Goal: Find specific page/section: Locate item on page

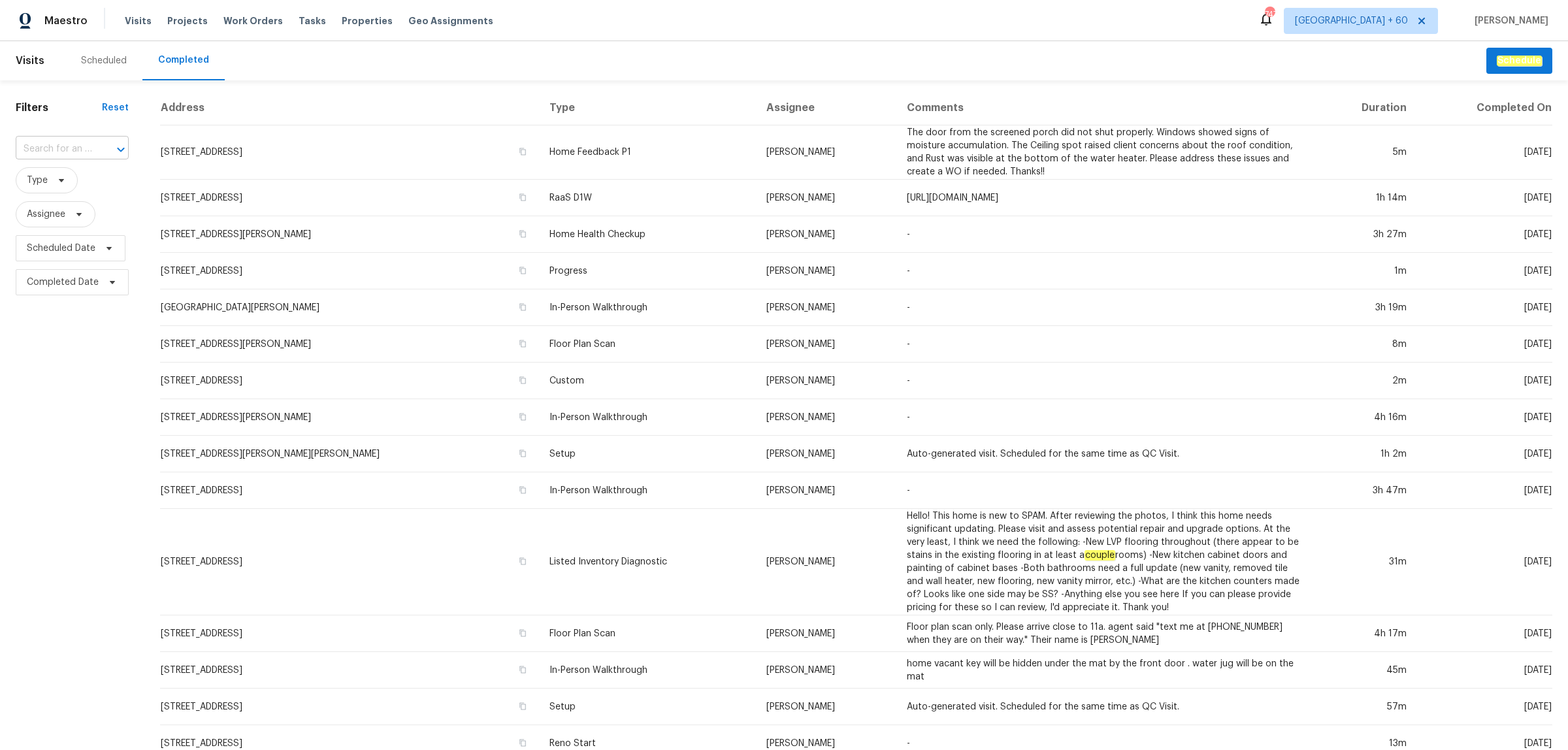
click at [108, 147] on div at bounding box center [111, 149] width 34 height 18
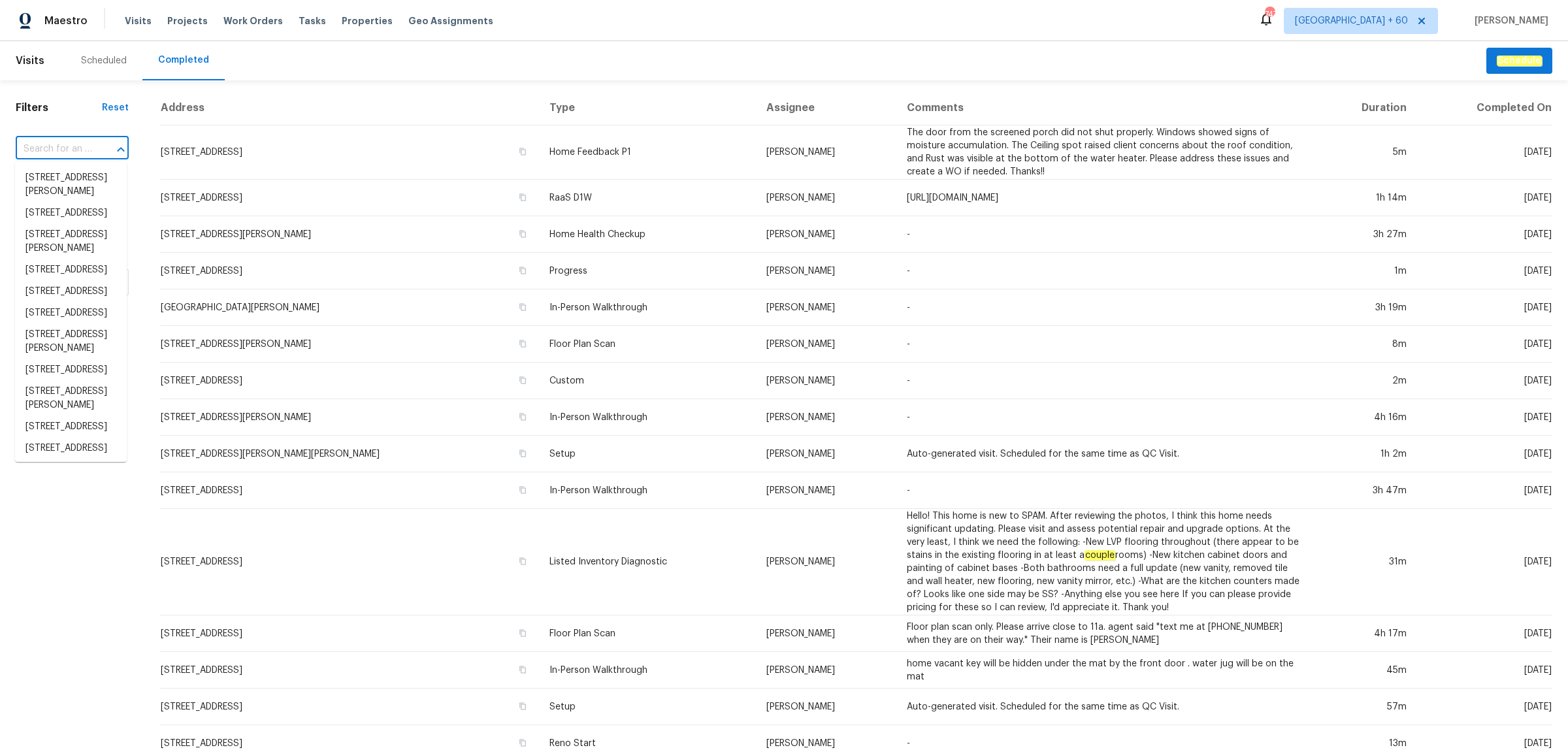
paste input "[STREET_ADDRESS]"
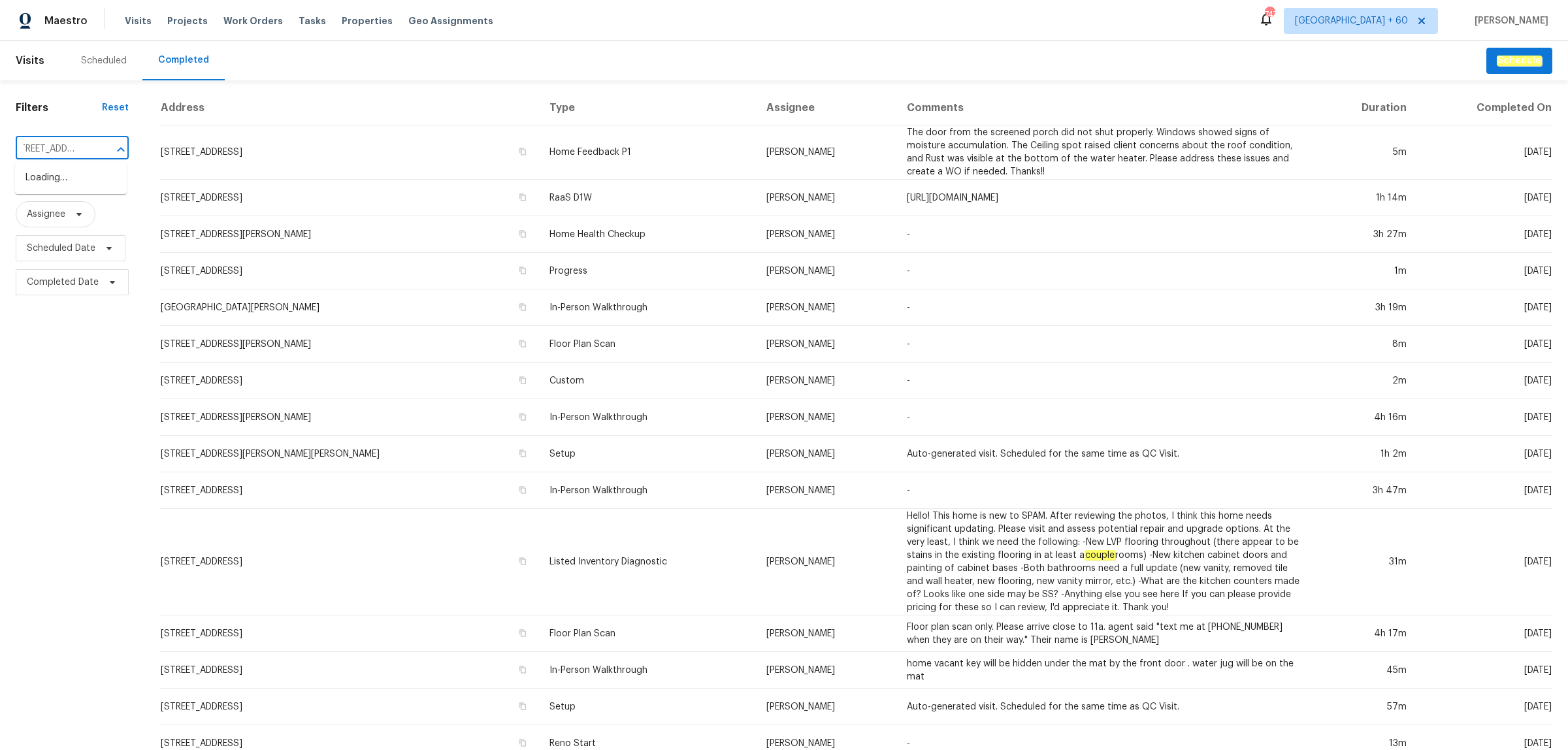
type input "[STREET_ADDRESS]"
click at [77, 189] on li "[STREET_ADDRESS]" at bounding box center [70, 178] width 112 height 21
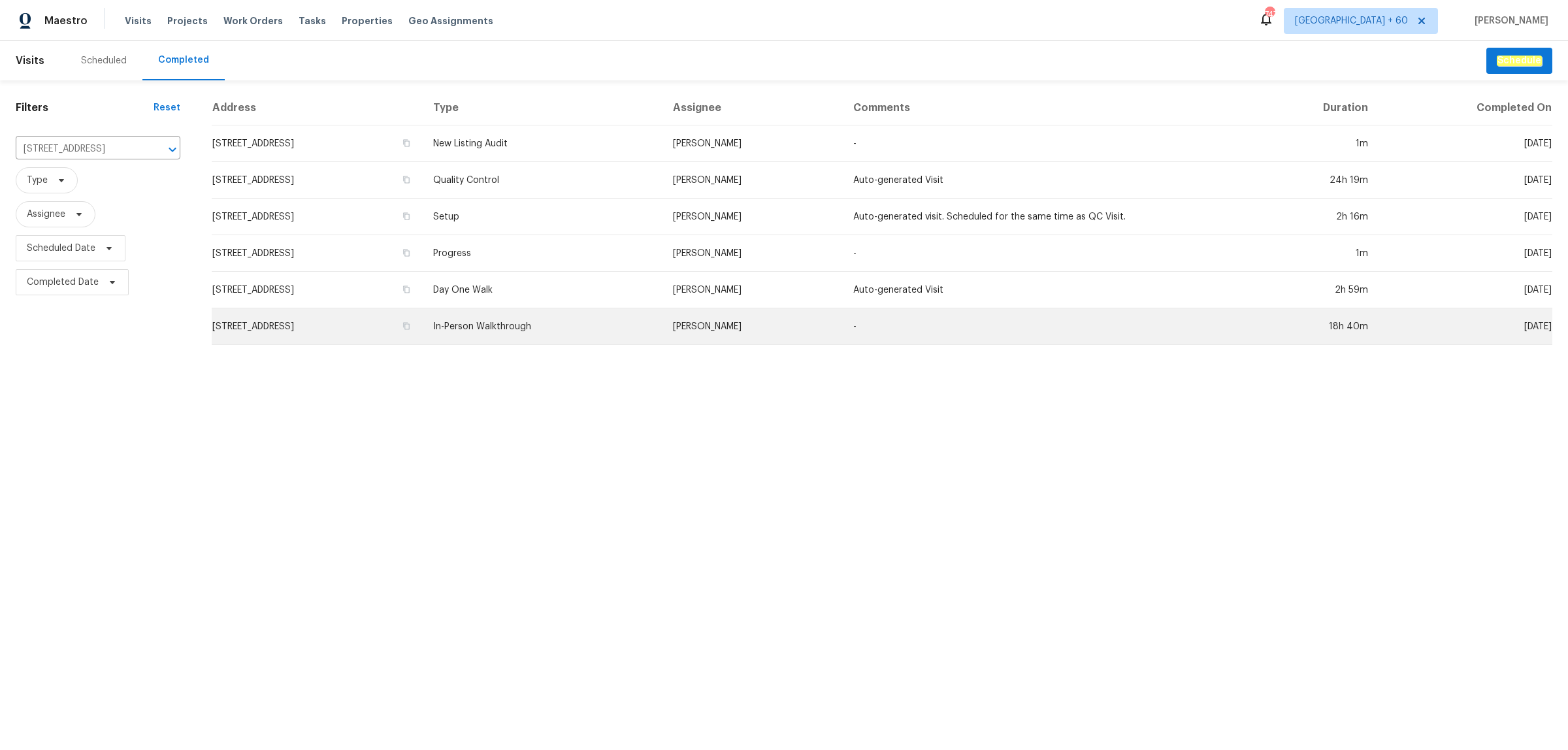
click at [663, 337] on td "In-Person Walkthrough" at bounding box center [542, 327] width 239 height 37
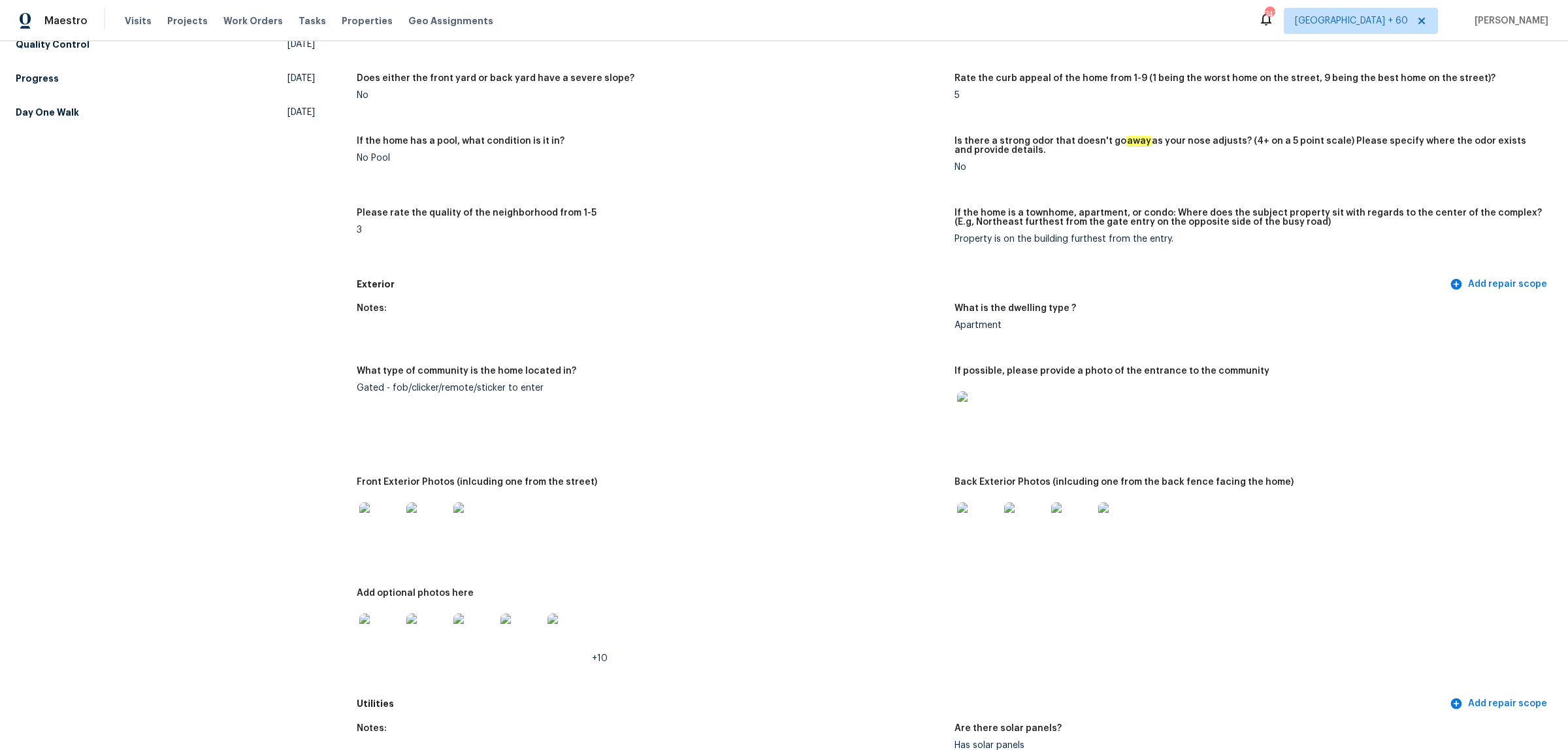
scroll to position [245, 0]
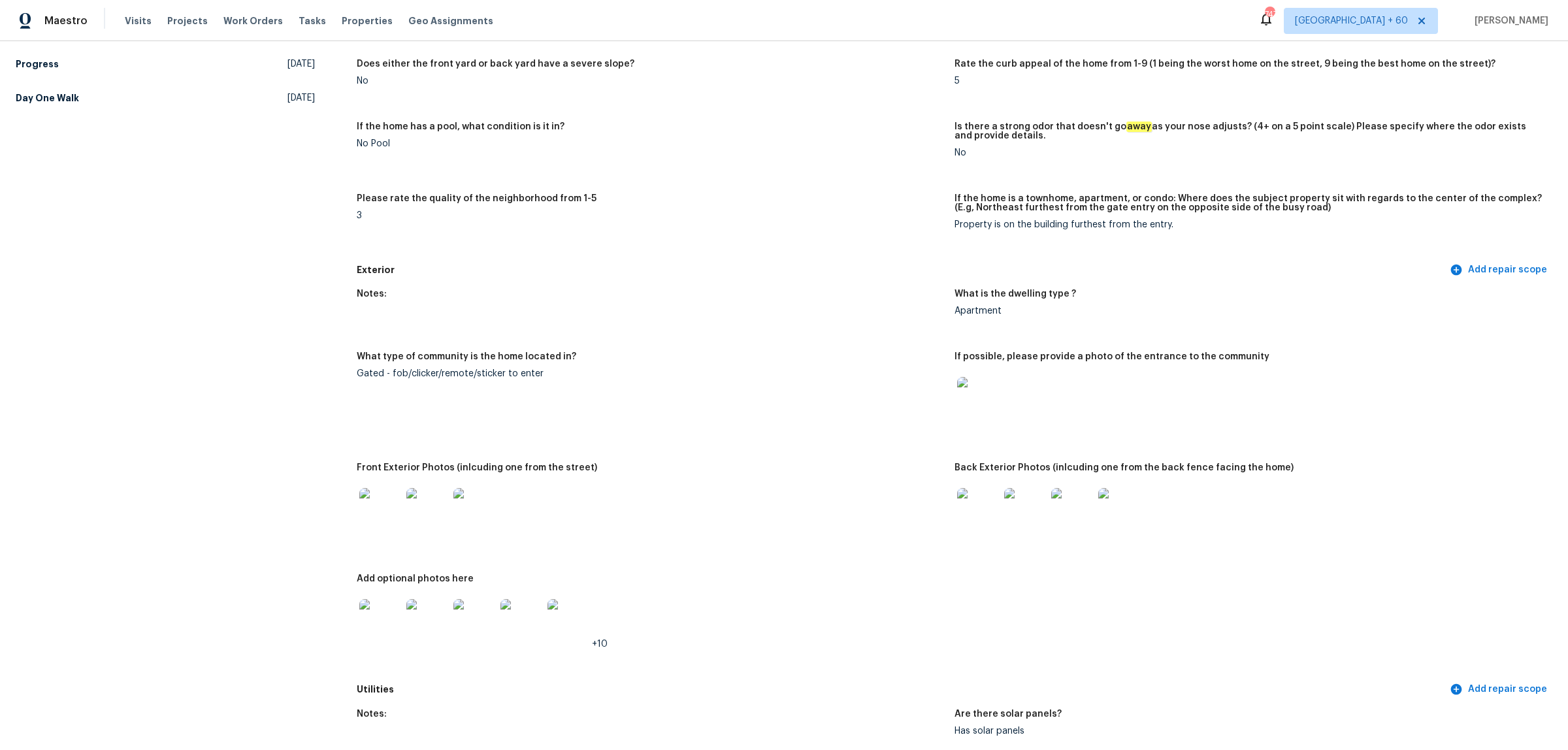
click at [379, 495] on img at bounding box center [380, 509] width 42 height 42
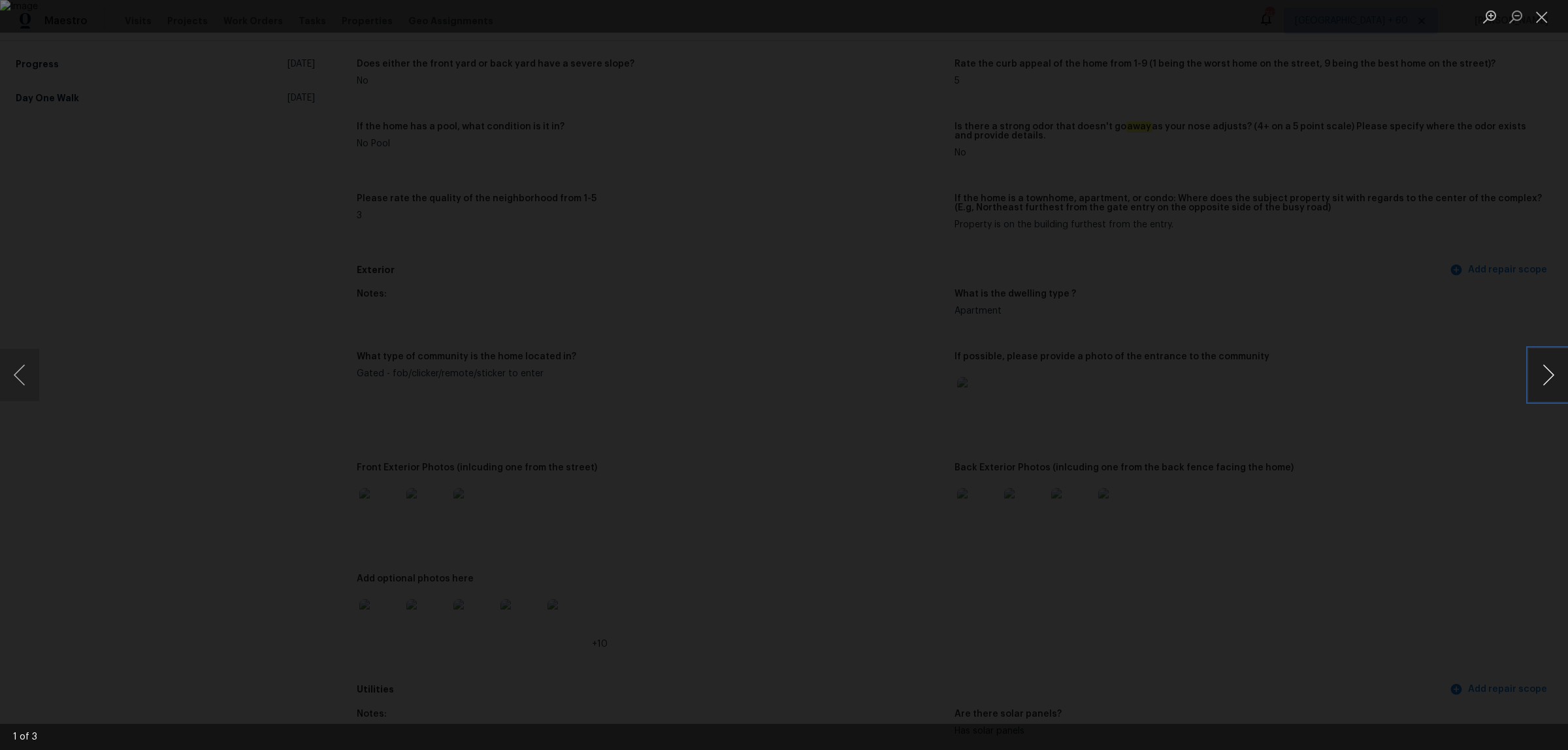
click at [1545, 367] on button "Next image" at bounding box center [1548, 375] width 39 height 52
click at [1526, 386] on div "Lightbox" at bounding box center [784, 375] width 1568 height 750
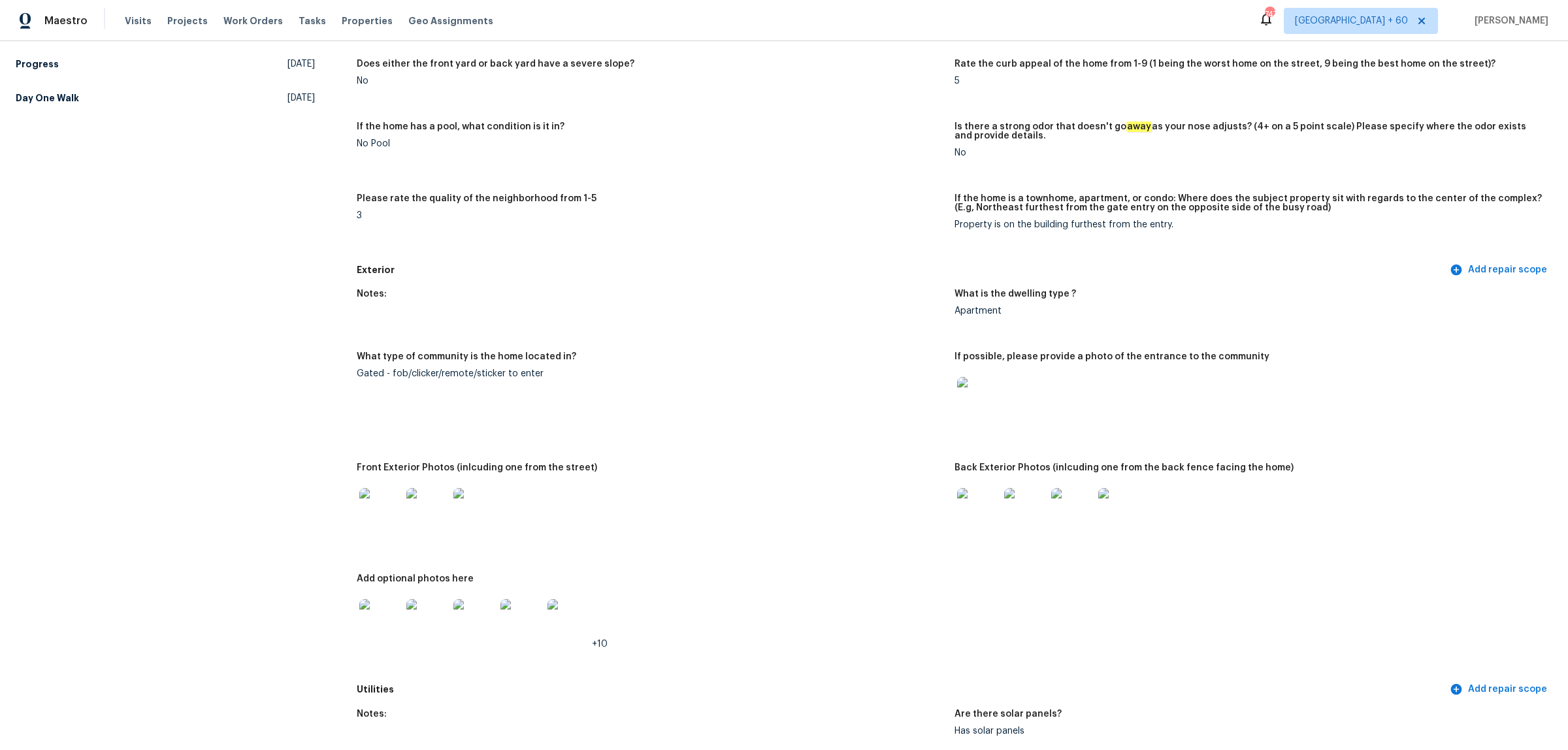
click at [473, 516] on img at bounding box center [474, 509] width 42 height 42
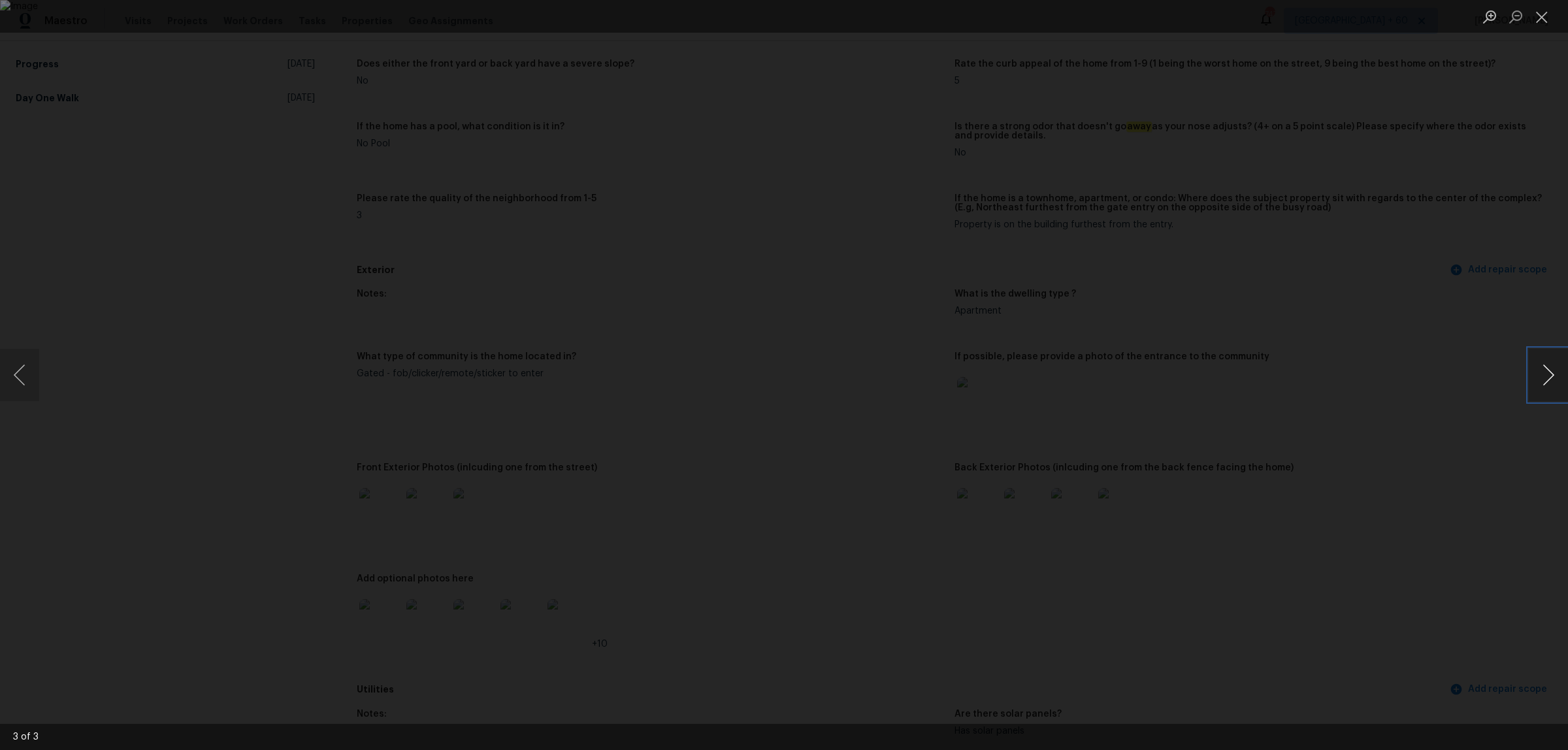
click at [1562, 388] on button "Next image" at bounding box center [1548, 375] width 39 height 52
click at [1557, 388] on button "Next image" at bounding box center [1548, 375] width 39 height 52
click at [1383, 510] on div "Lightbox" at bounding box center [784, 375] width 1568 height 750
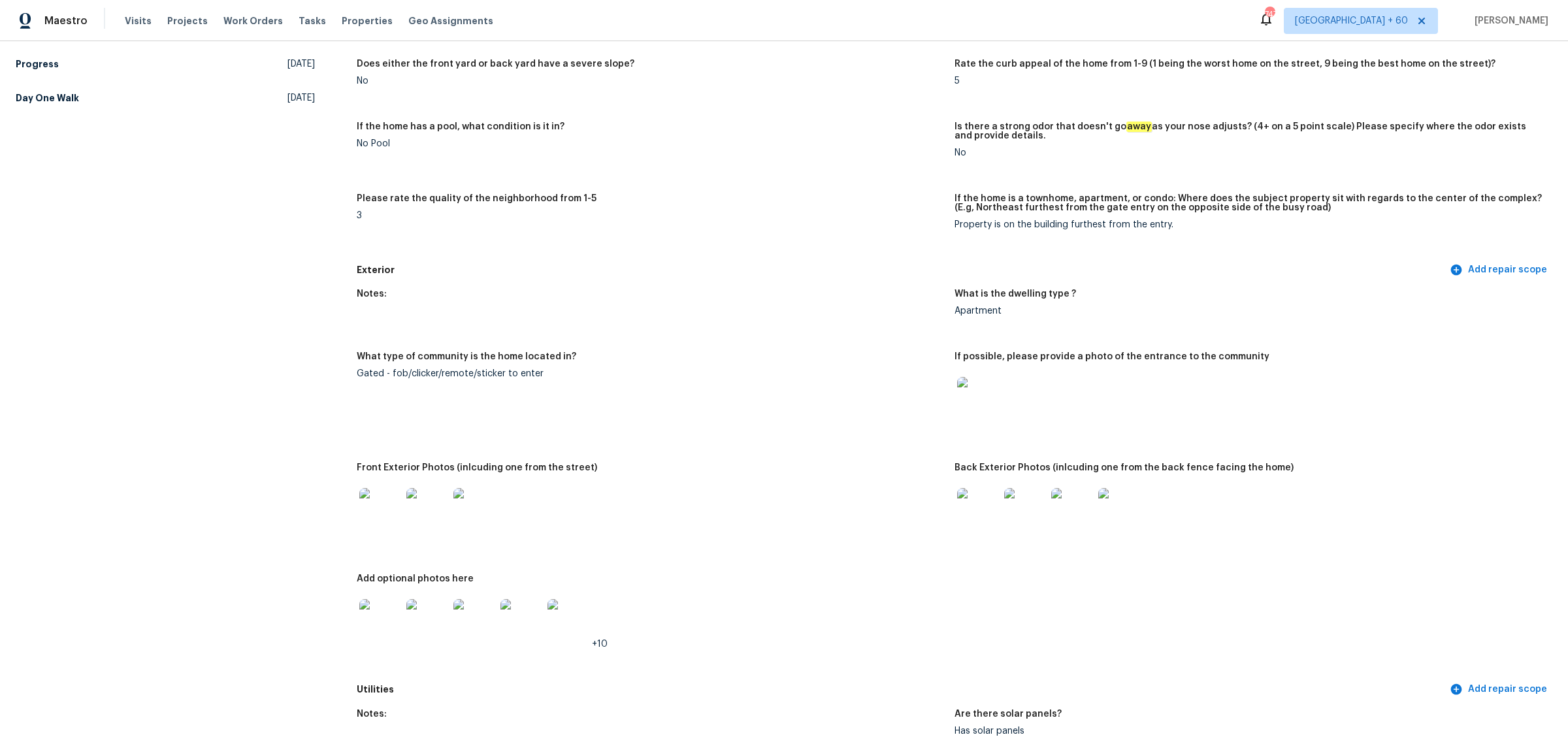
click at [968, 500] on img at bounding box center [978, 509] width 42 height 42
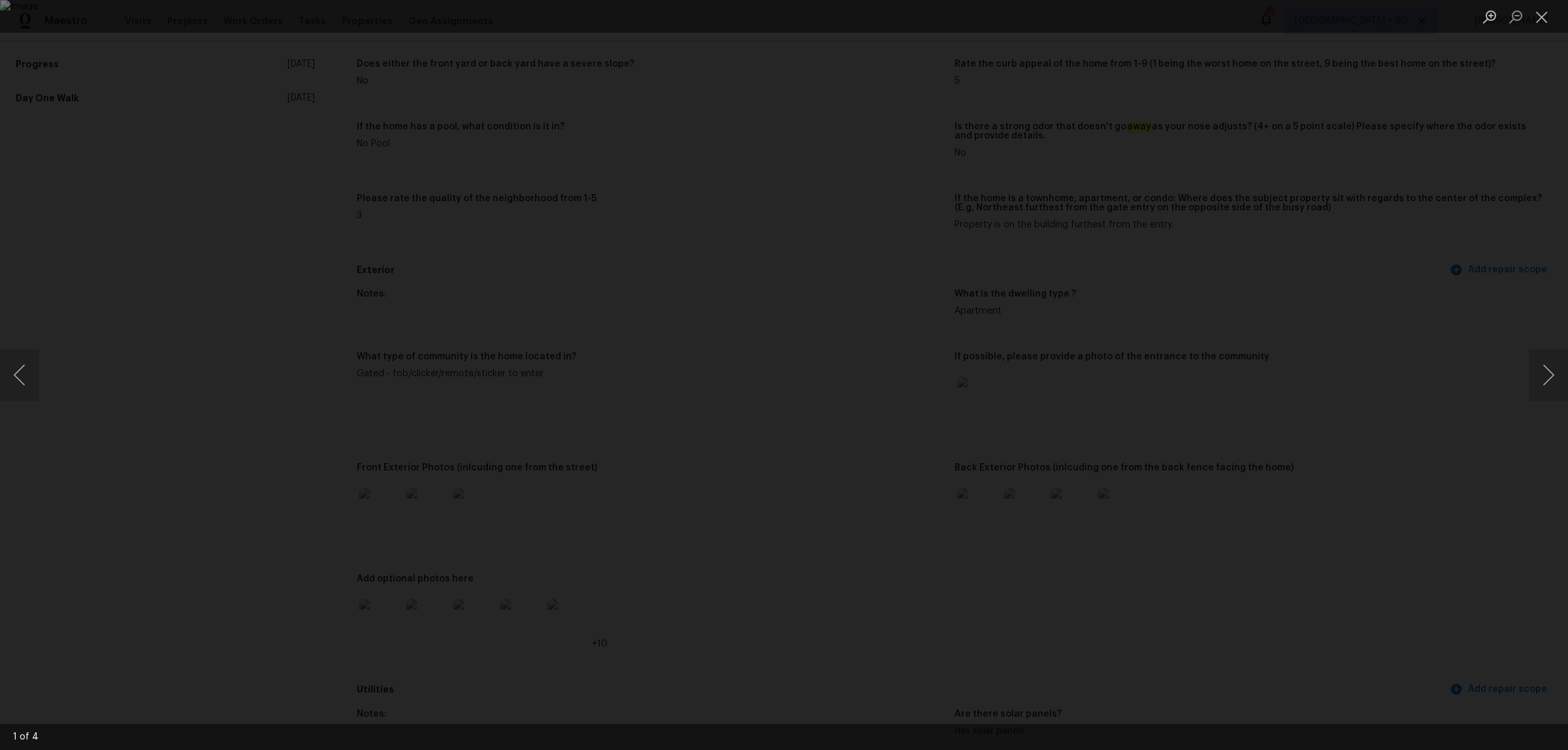
click at [1168, 392] on div "Lightbox" at bounding box center [784, 375] width 1568 height 750
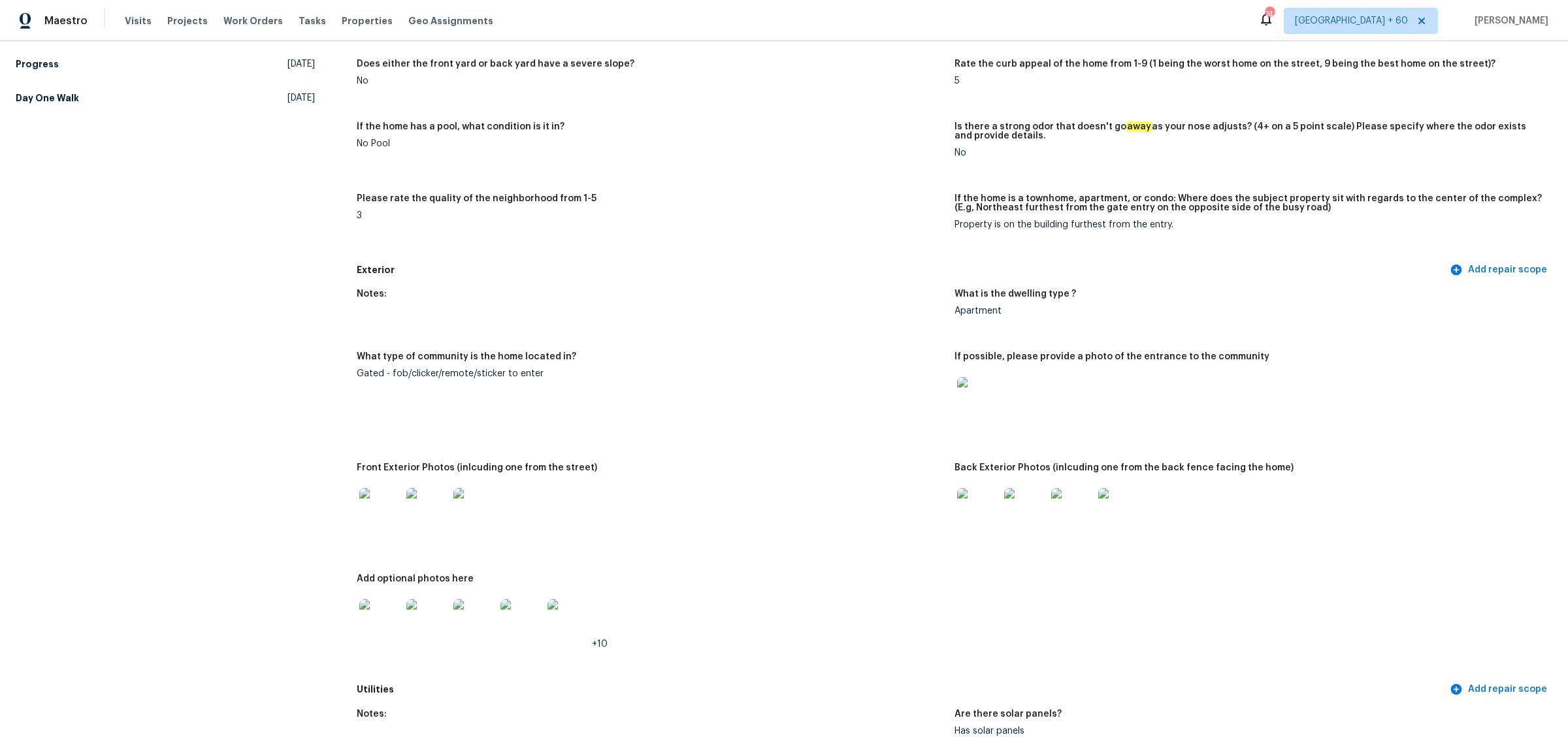
click at [373, 627] on img at bounding box center [380, 620] width 42 height 42
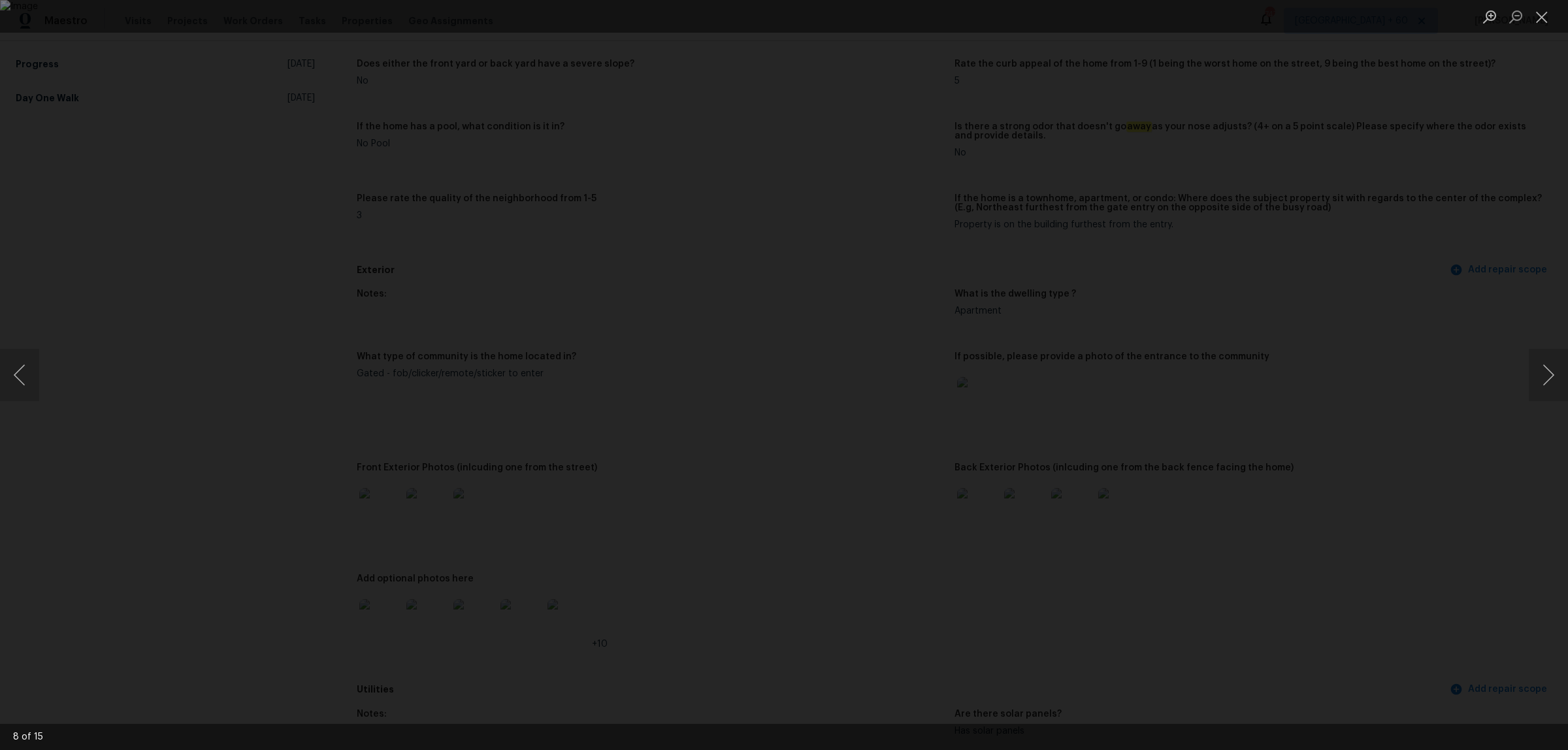
click at [1532, 282] on div "Lightbox" at bounding box center [784, 375] width 1568 height 750
click at [1499, 383] on div "Lightbox" at bounding box center [784, 375] width 1568 height 750
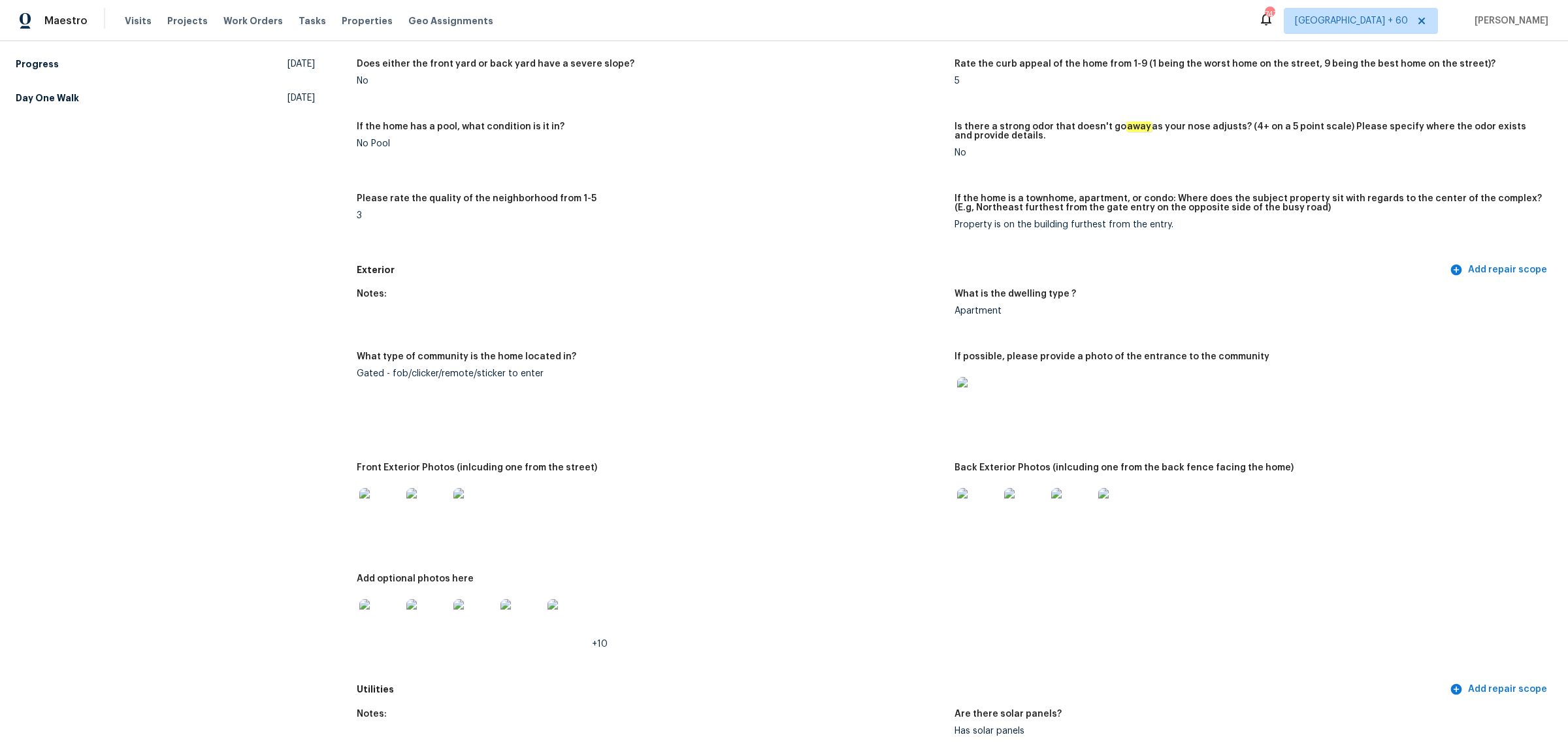
click at [972, 496] on img at bounding box center [978, 509] width 42 height 42
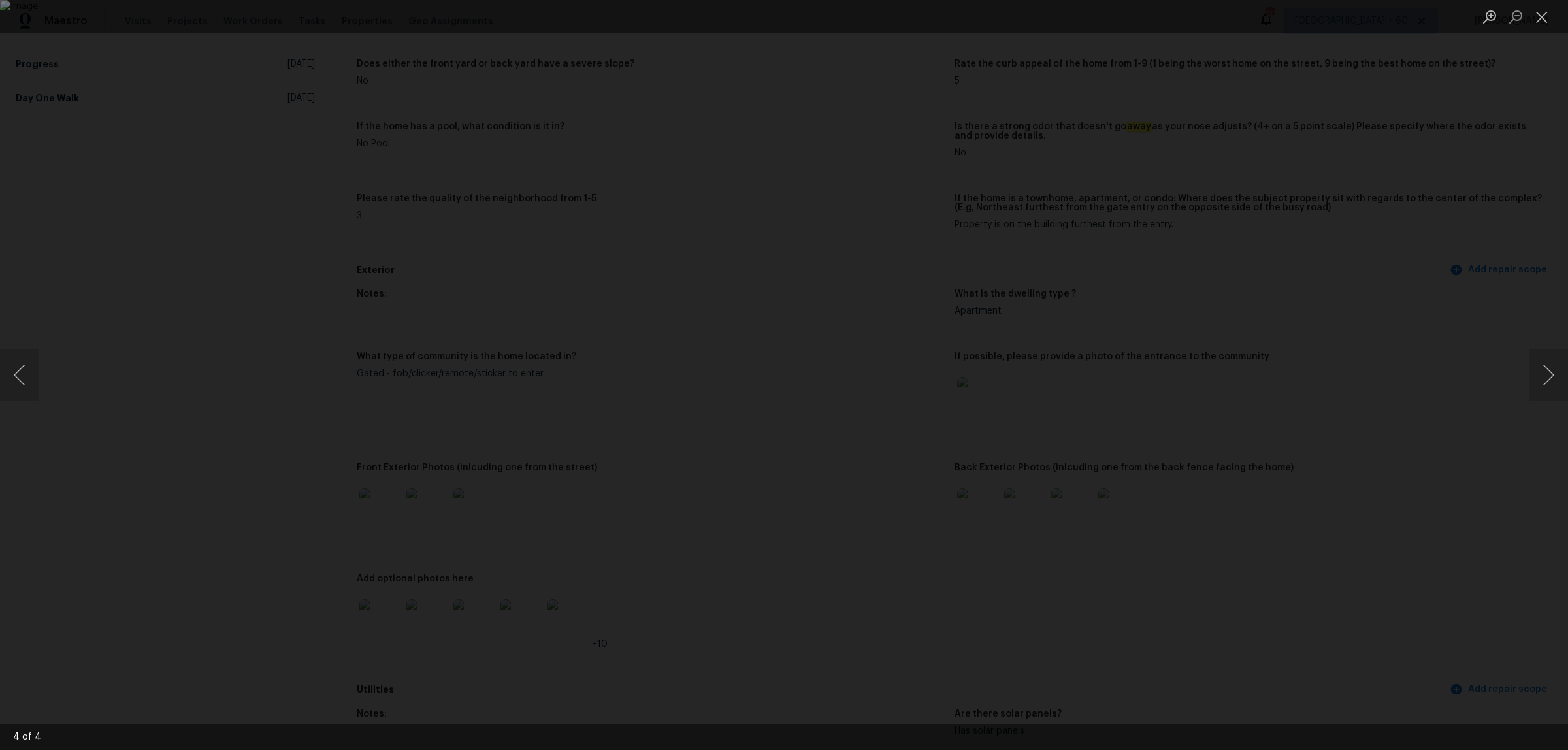
click at [1402, 338] on div "Lightbox" at bounding box center [784, 375] width 1568 height 750
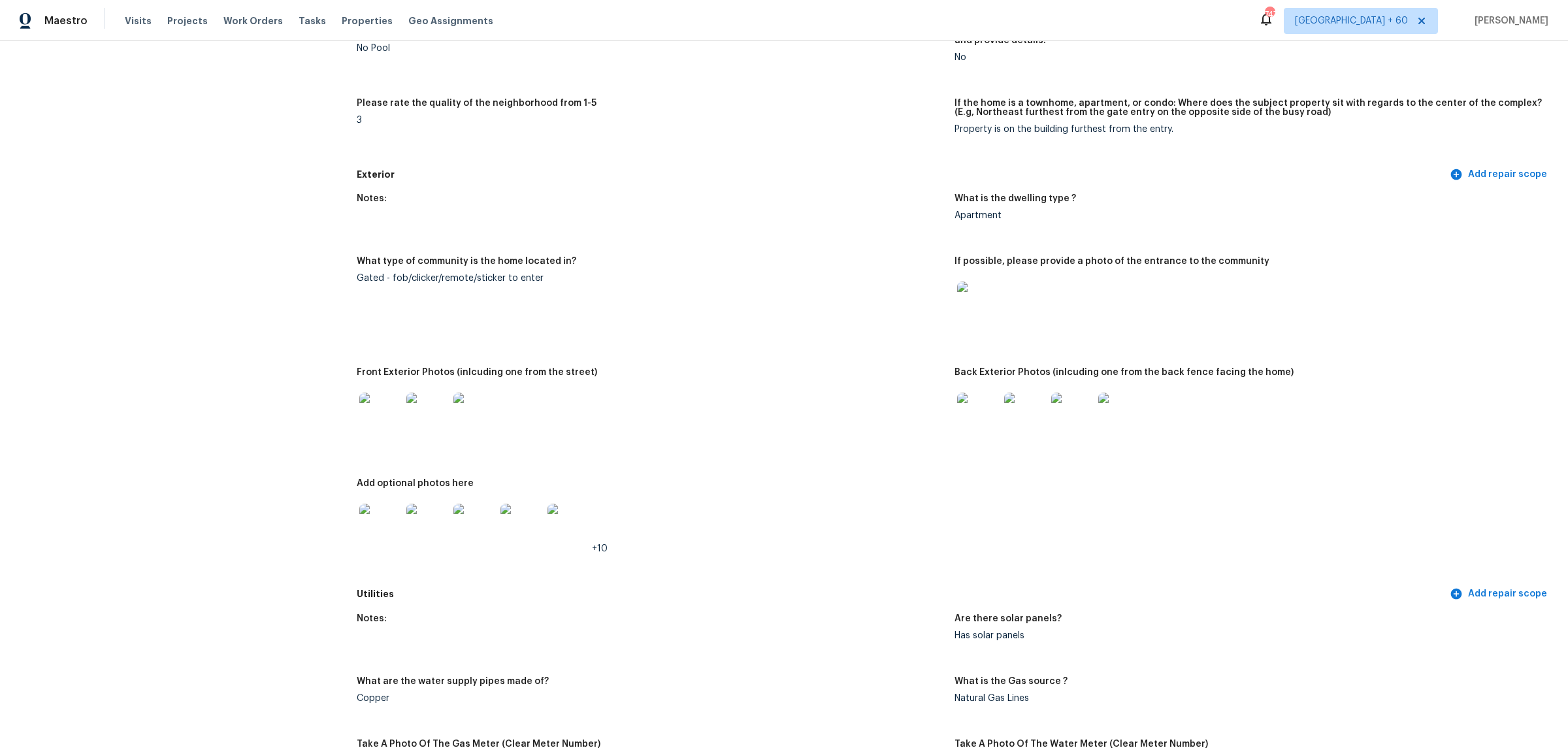
scroll to position [327, 0]
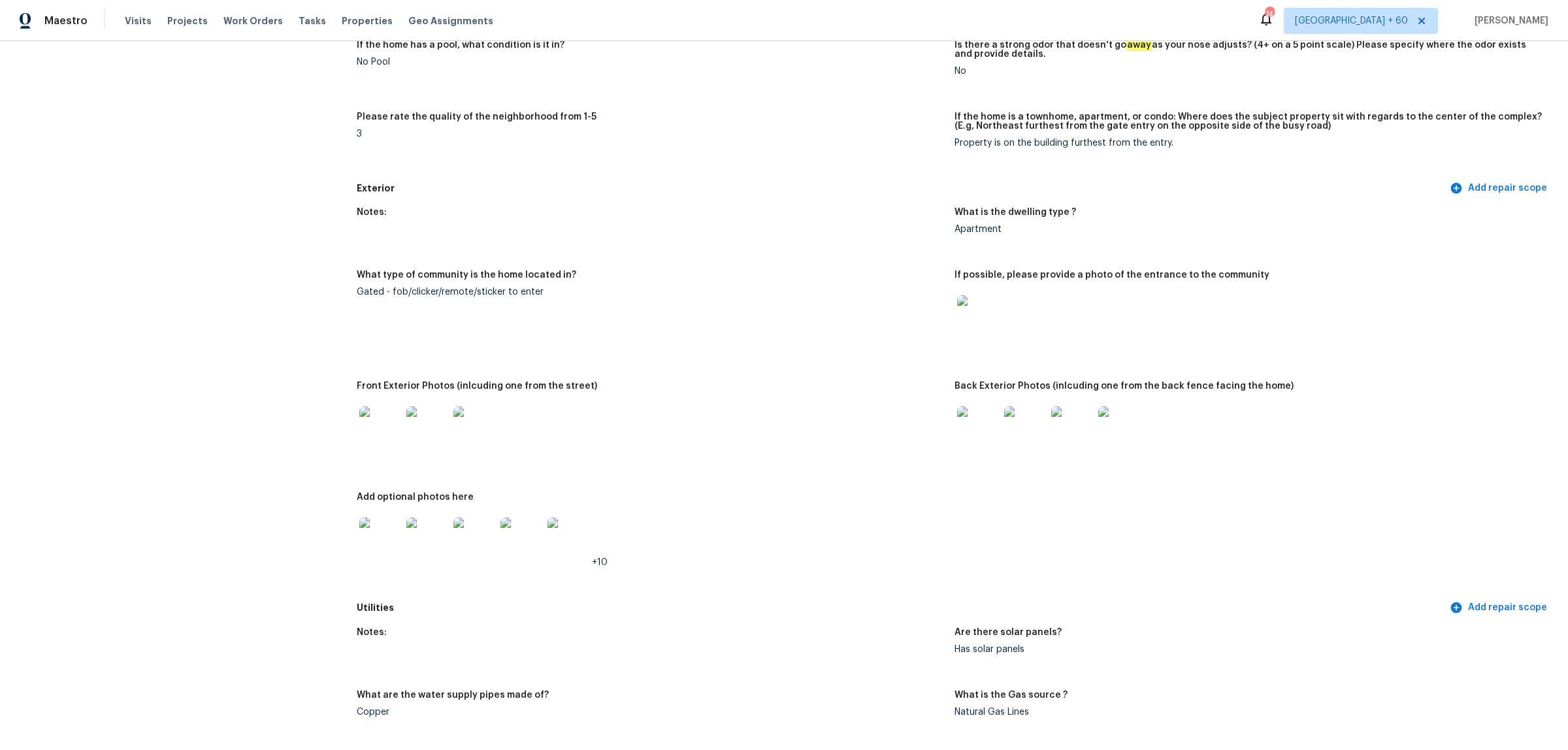
click at [968, 317] on img at bounding box center [978, 316] width 42 height 42
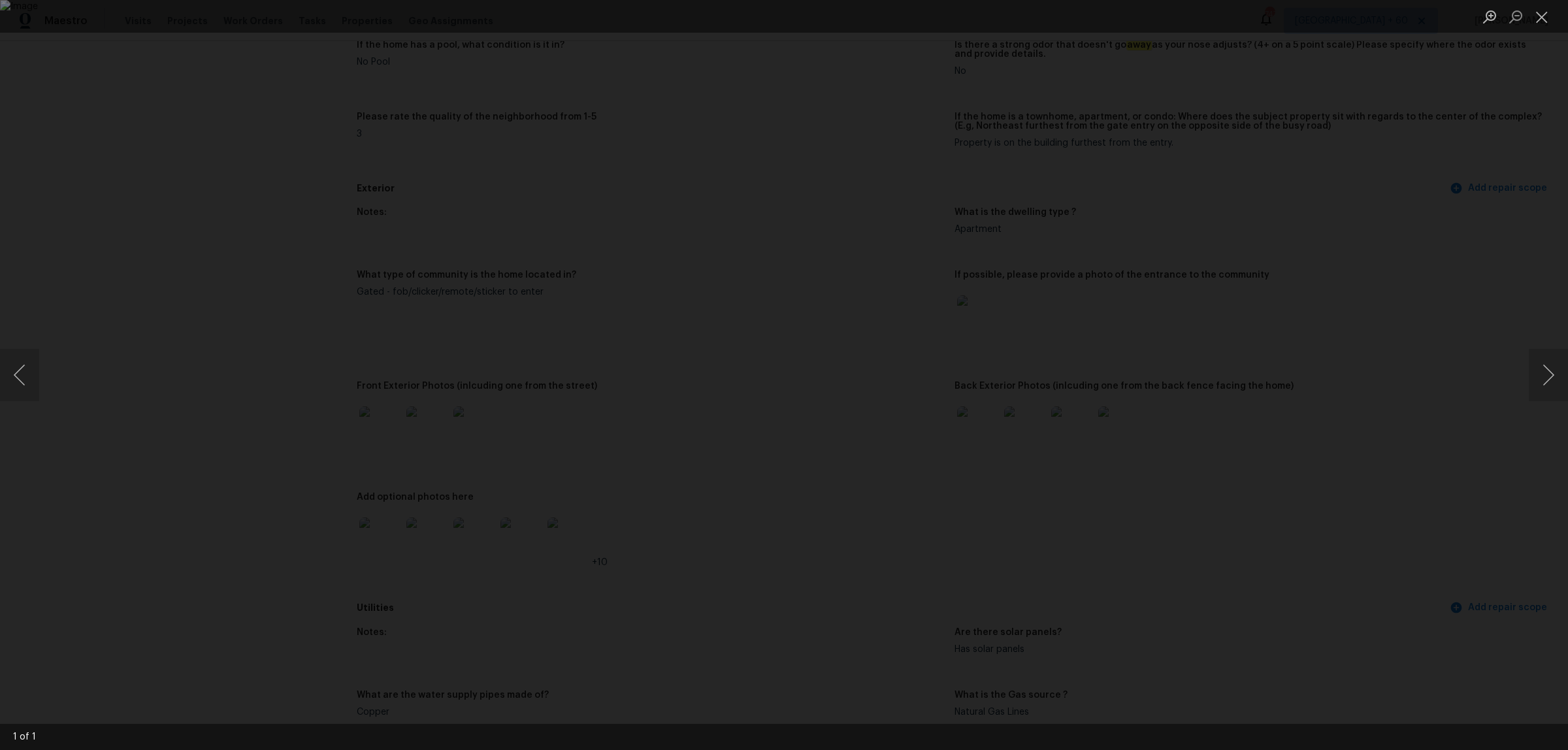
click at [1270, 360] on div "Lightbox" at bounding box center [784, 375] width 1568 height 750
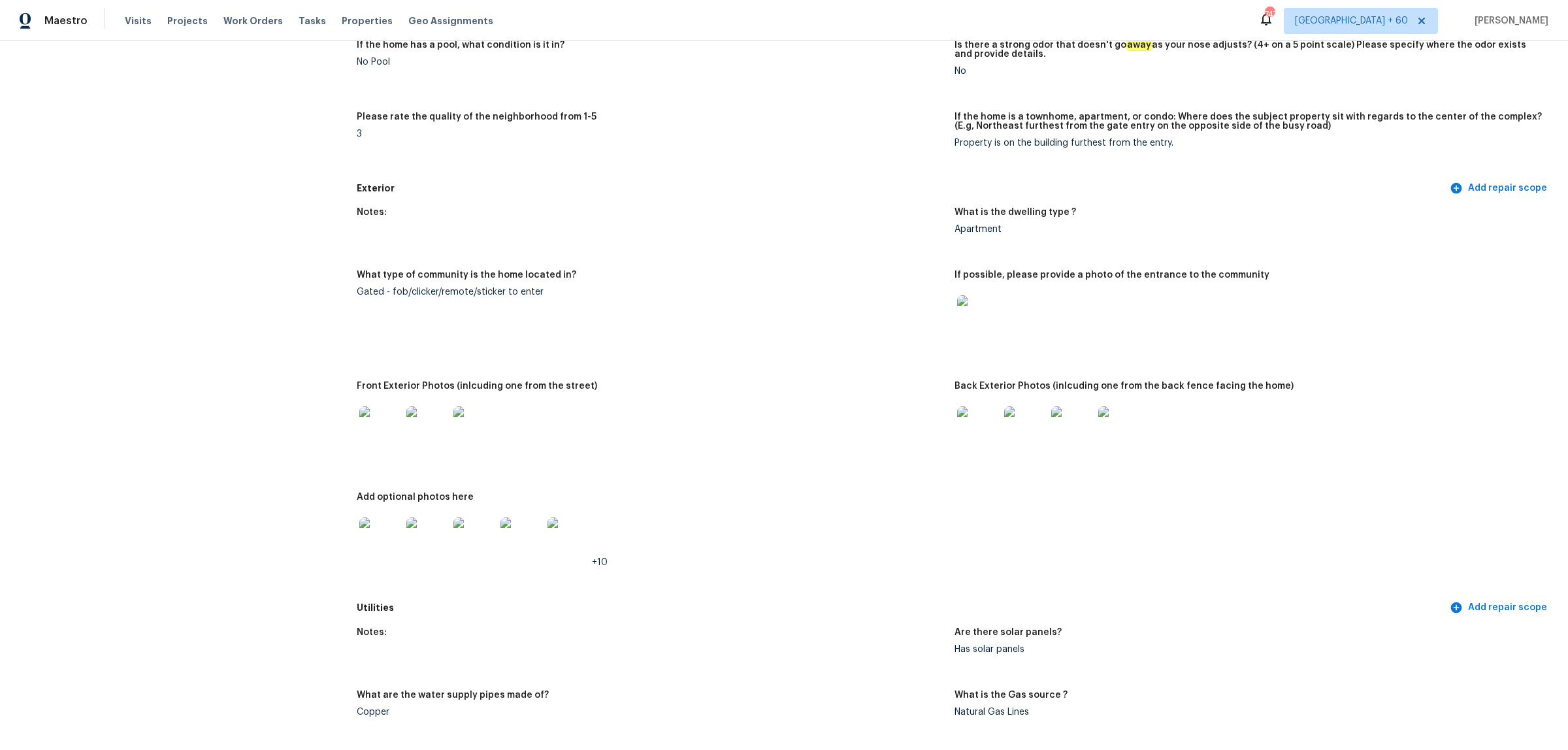
click at [390, 418] on img at bounding box center [380, 427] width 42 height 42
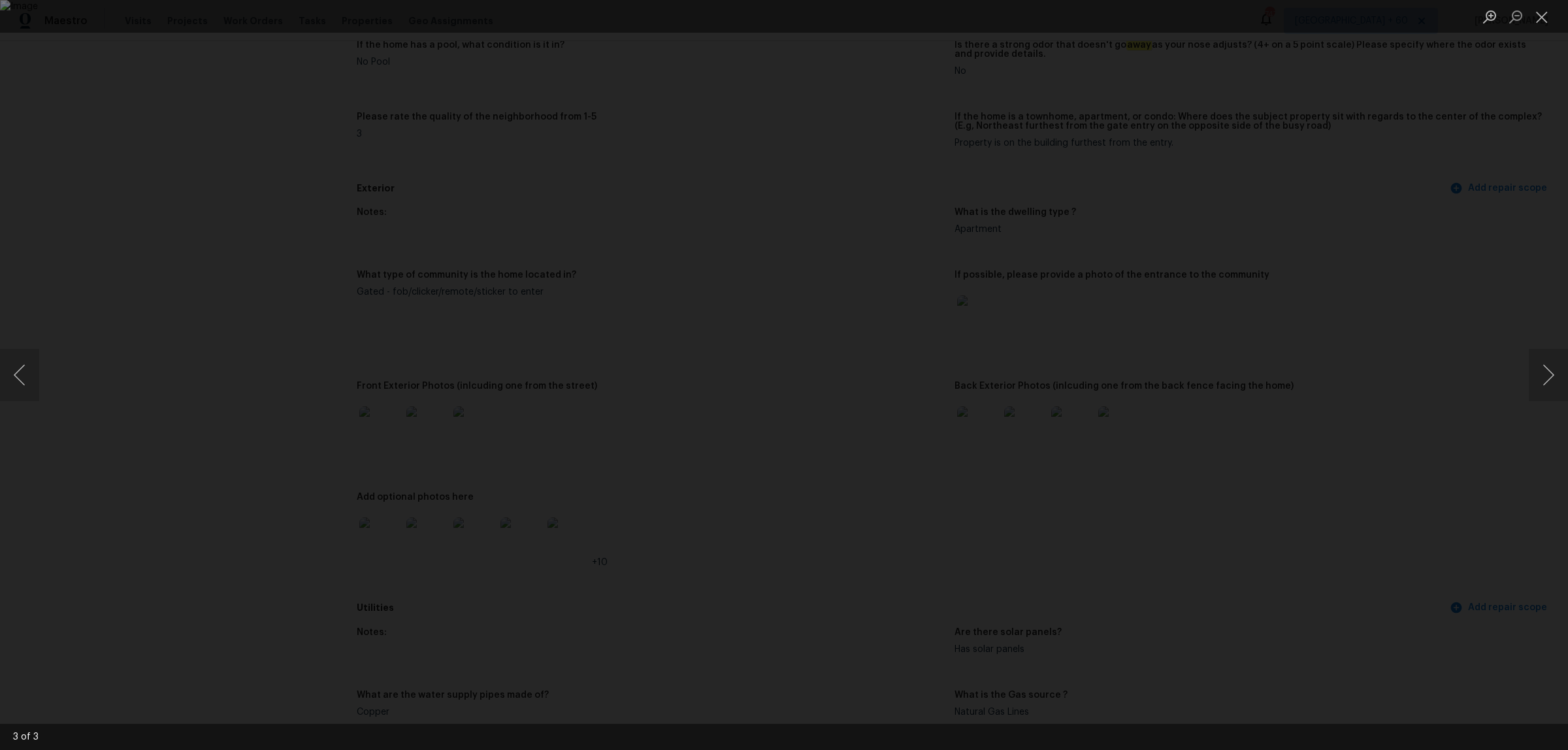
click at [141, 370] on div "Lightbox" at bounding box center [784, 375] width 1568 height 750
